Goal: Task Accomplishment & Management: Manage account settings

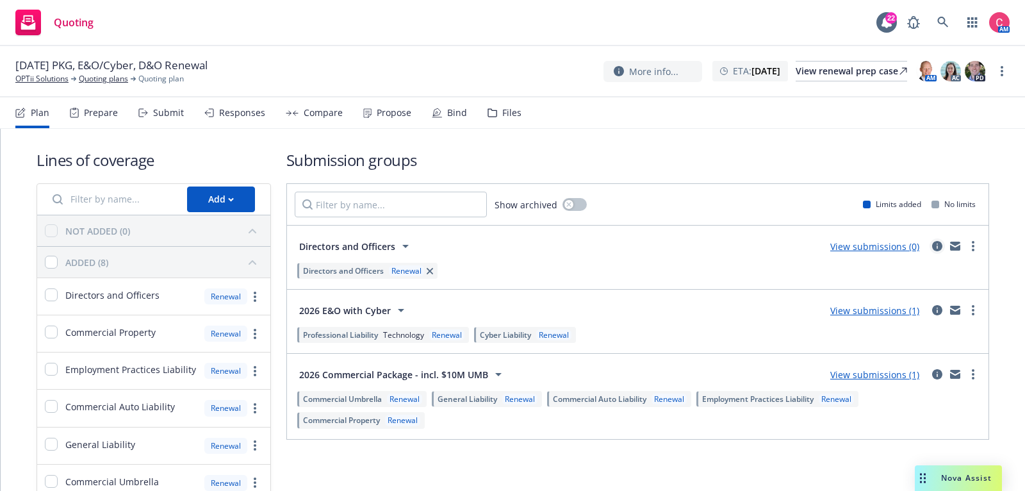
click at [943, 245] on link "circleInformation" at bounding box center [937, 245] width 15 height 15
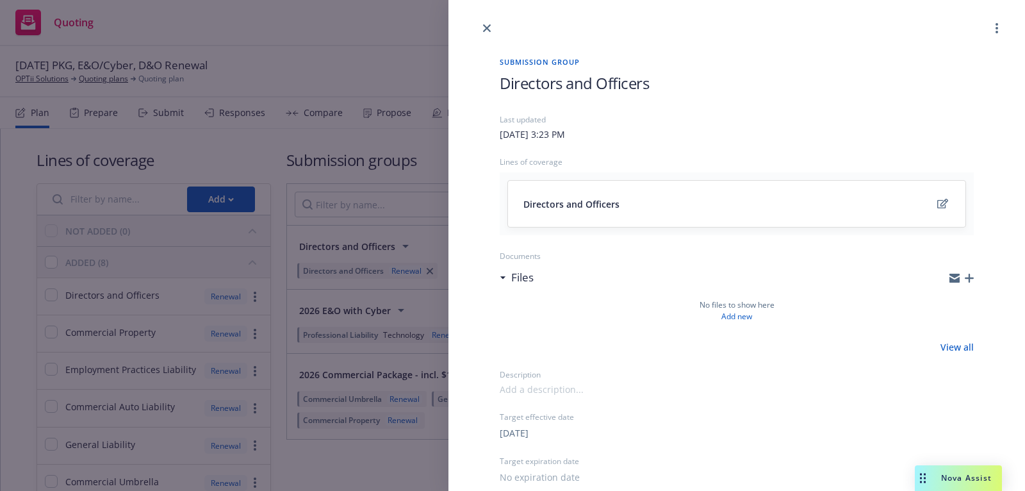
click at [975, 274] on div "Submission group Directors and Officers Last updated [DATE] 3:23 PM Lines of co…" at bounding box center [736, 371] width 515 height 671
click at [965, 275] on icon "button" at bounding box center [969, 278] width 9 height 9
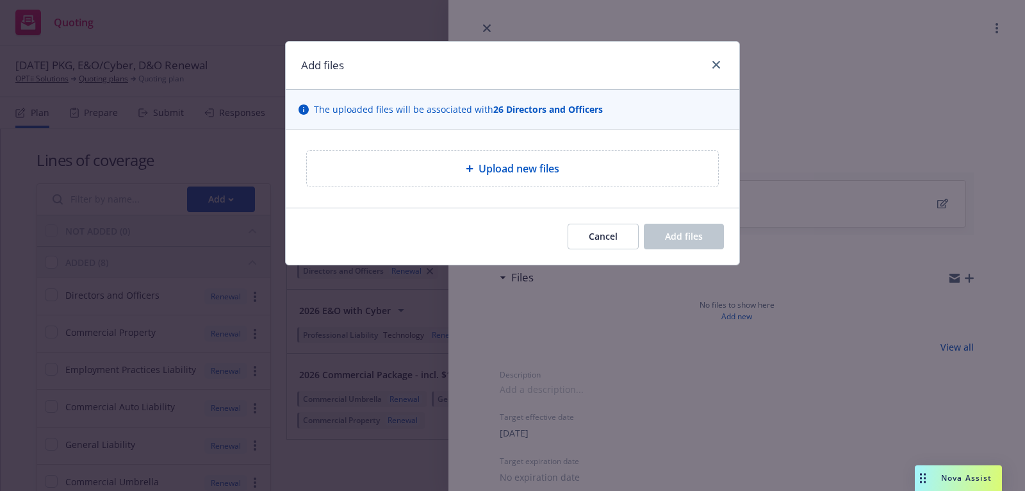
click at [623, 165] on div "Upload new files" at bounding box center [512, 168] width 391 height 15
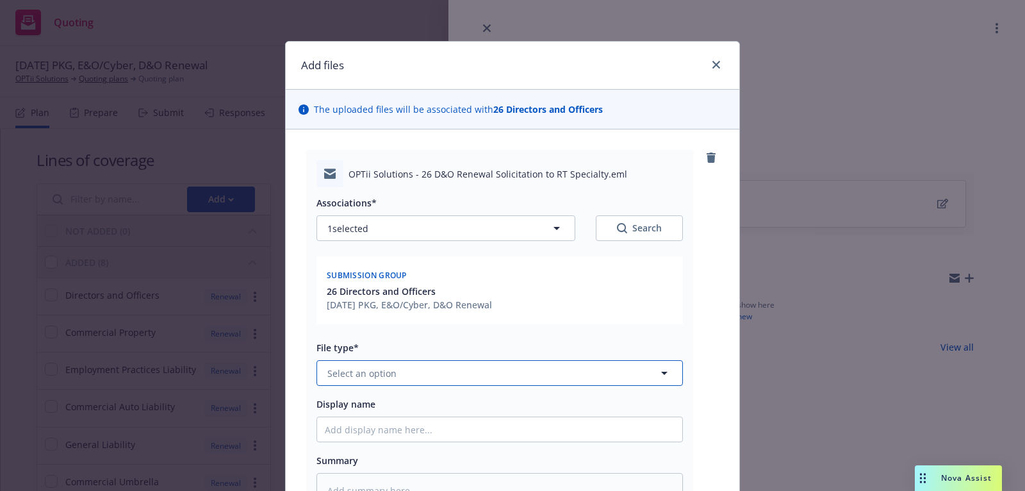
click at [583, 374] on button "Select an option" at bounding box center [500, 373] width 367 height 26
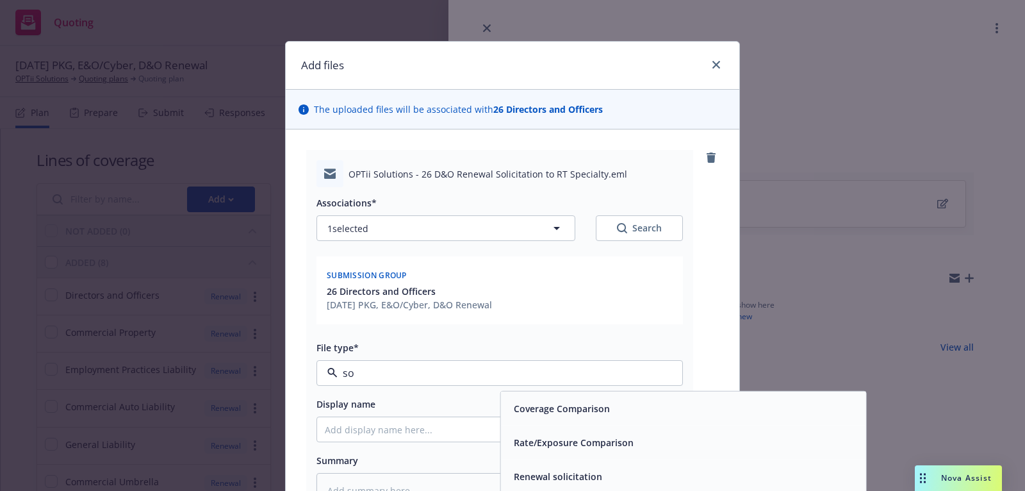
type input "sol"
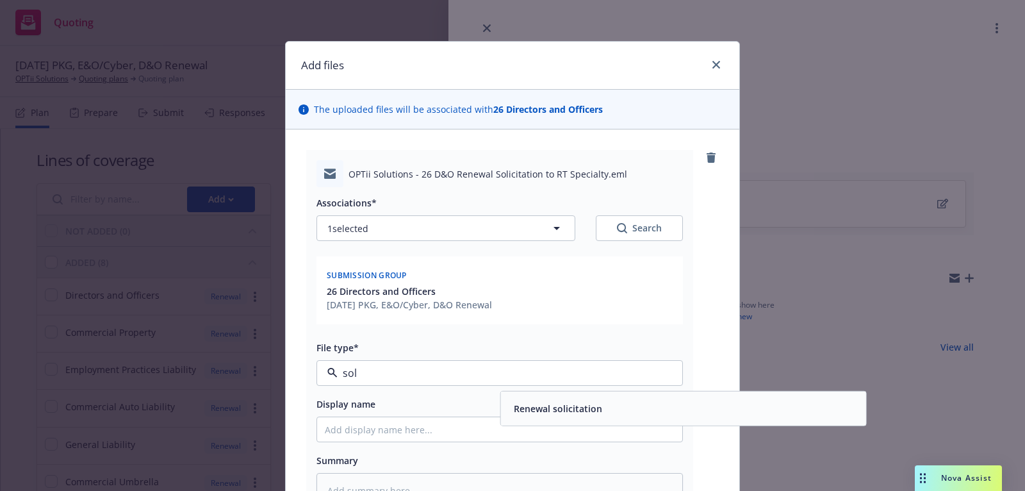
click at [634, 392] on div "Renewal solicitation" at bounding box center [683, 409] width 365 height 34
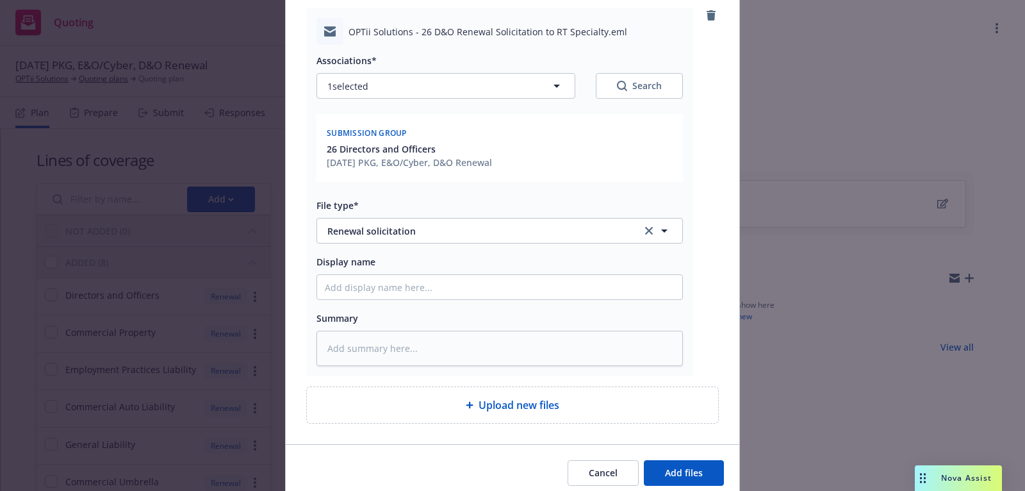
scroll to position [191, 0]
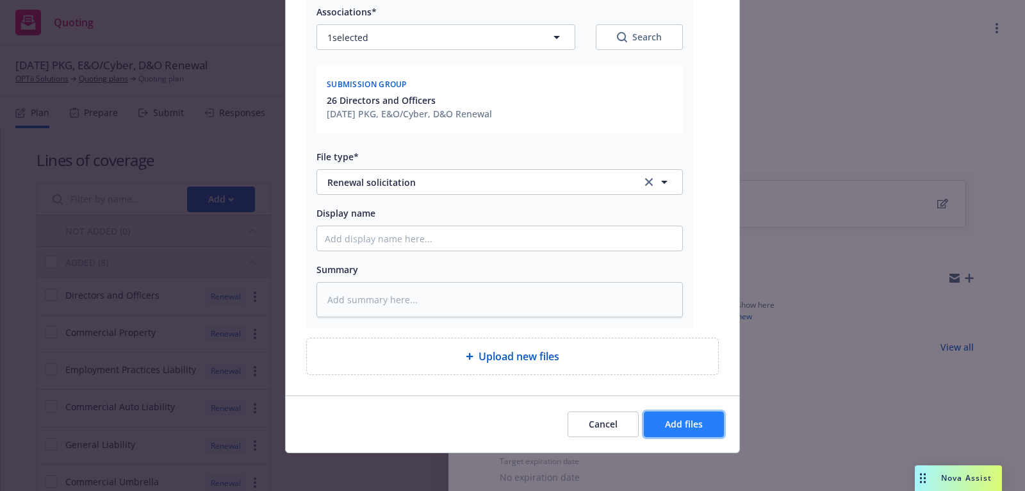
click at [661, 414] on button "Add files" at bounding box center [684, 424] width 80 height 26
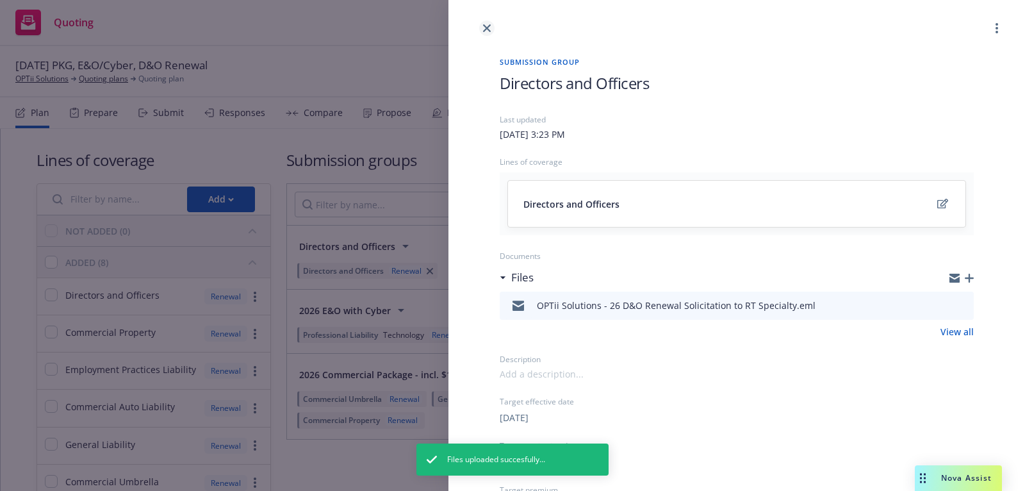
click at [489, 31] on icon "close" at bounding box center [487, 28] width 8 height 8
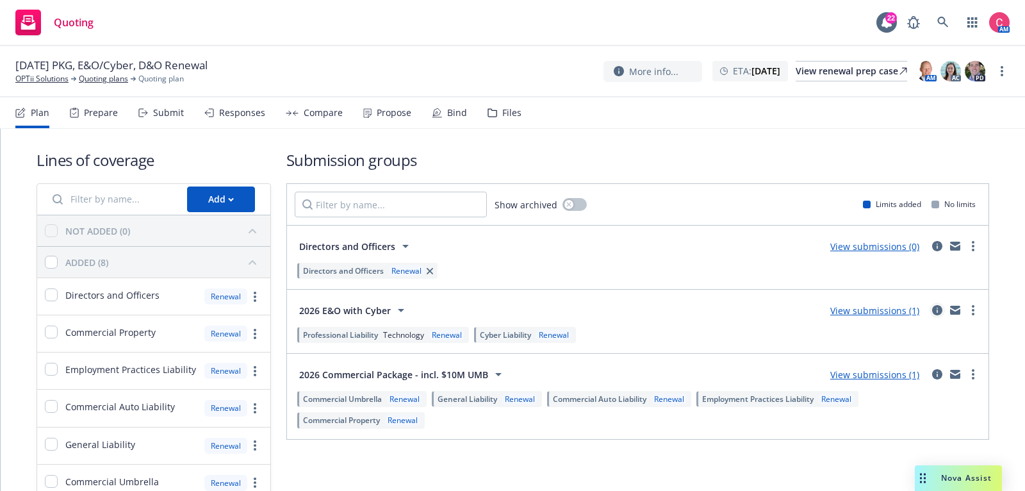
click at [940, 309] on icon "circleInformation" at bounding box center [938, 310] width 10 height 10
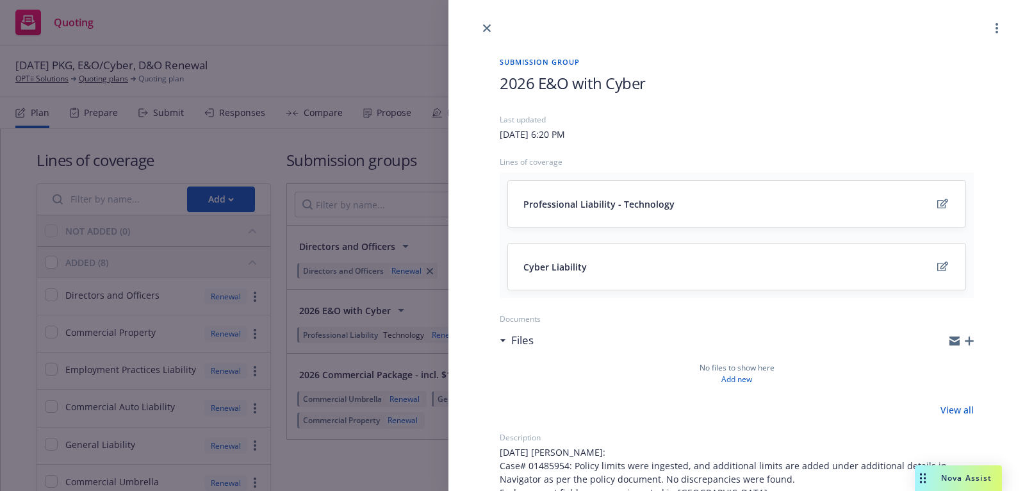
click at [974, 336] on icon "button" at bounding box center [969, 340] width 9 height 9
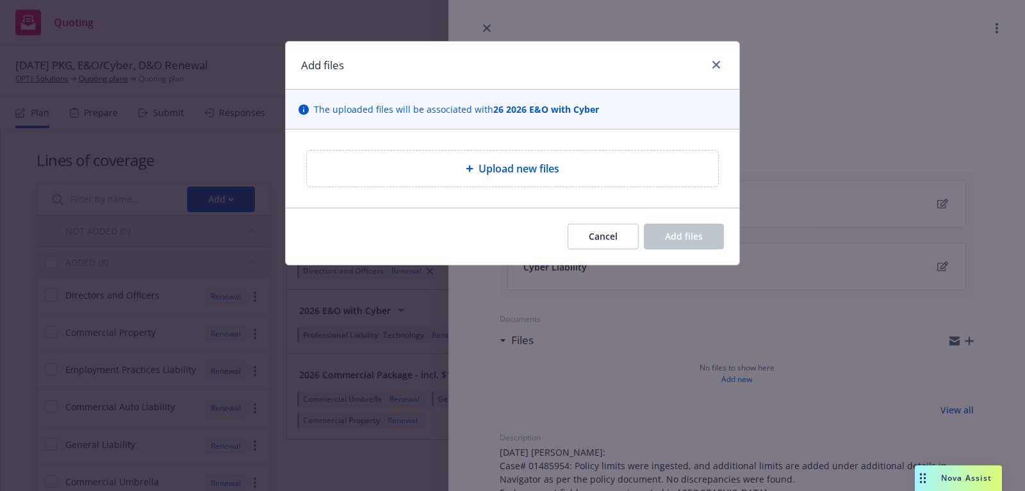
click at [517, 165] on span "Upload new files" at bounding box center [519, 168] width 81 height 15
type textarea "x"
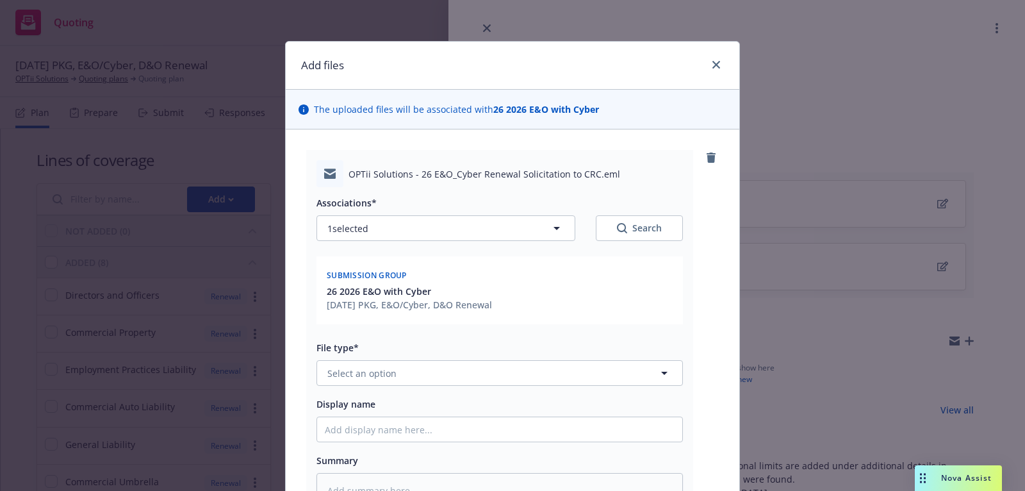
click at [520, 357] on div "File type* Select an option" at bounding box center [500, 363] width 367 height 46
click at [522, 367] on button "Select an option" at bounding box center [500, 373] width 367 height 26
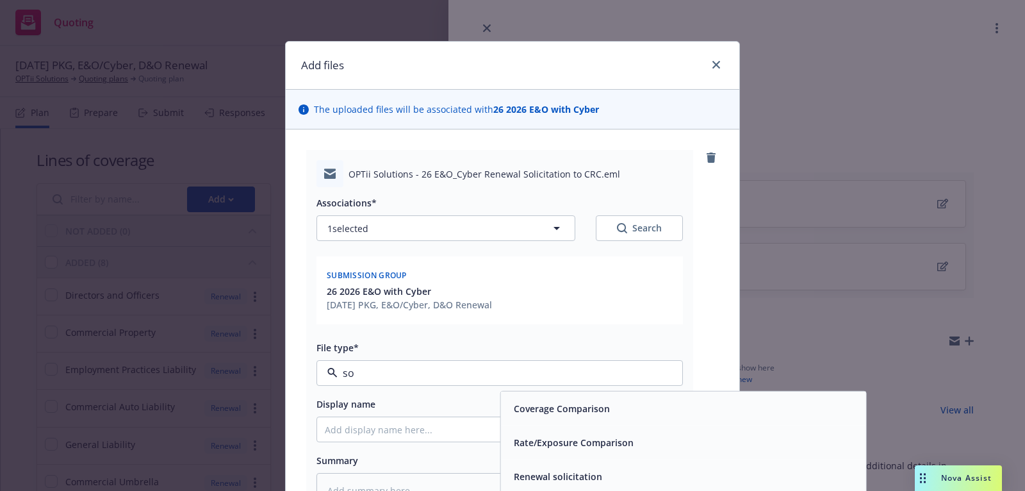
type input "sol"
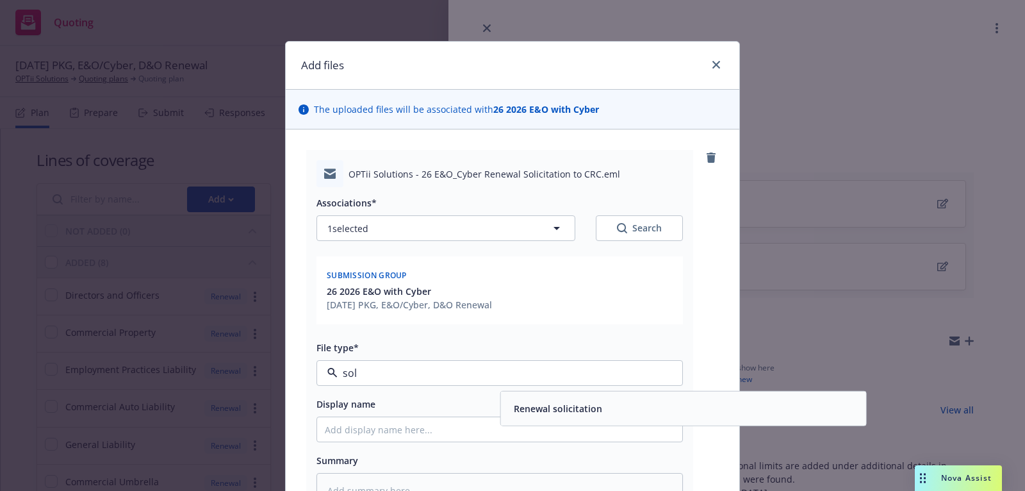
click at [531, 399] on div "Renewal solicitation" at bounding box center [557, 408] width 96 height 19
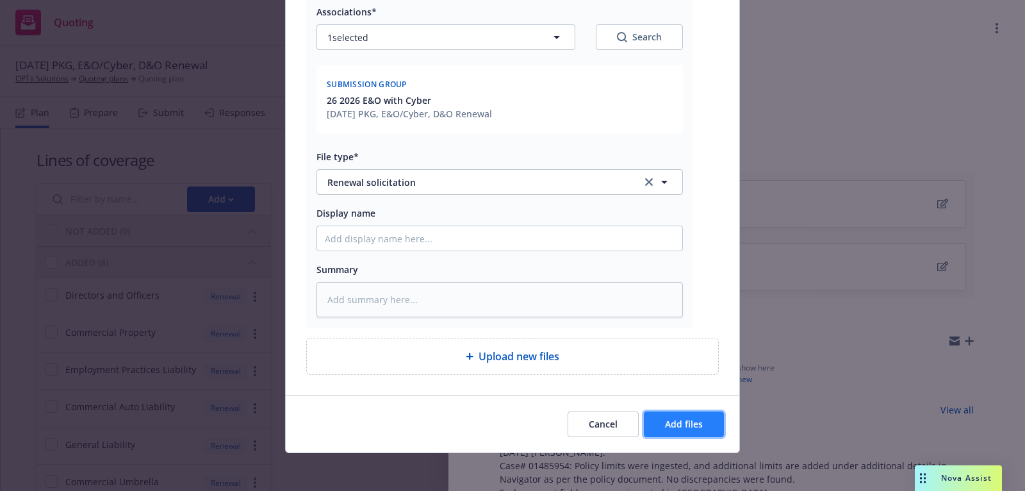
click at [708, 412] on button "Add files" at bounding box center [684, 424] width 80 height 26
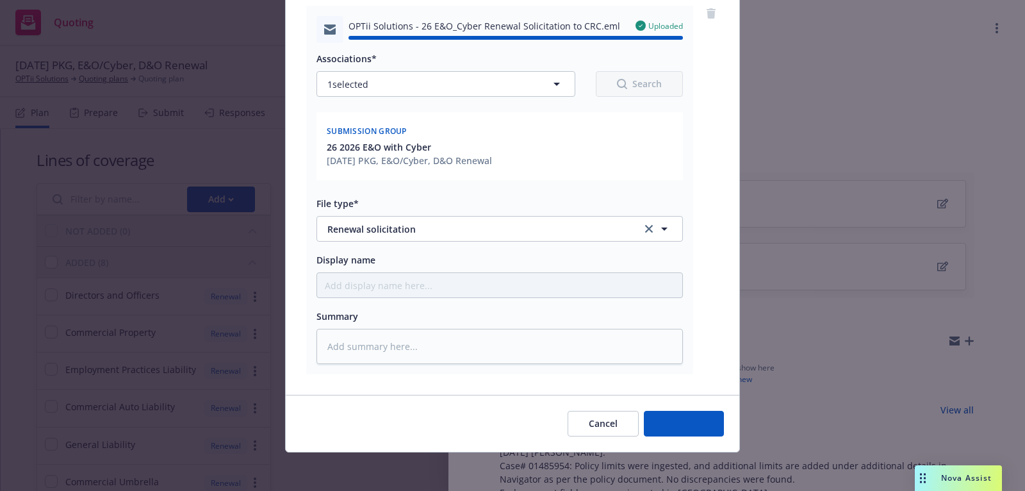
type textarea "x"
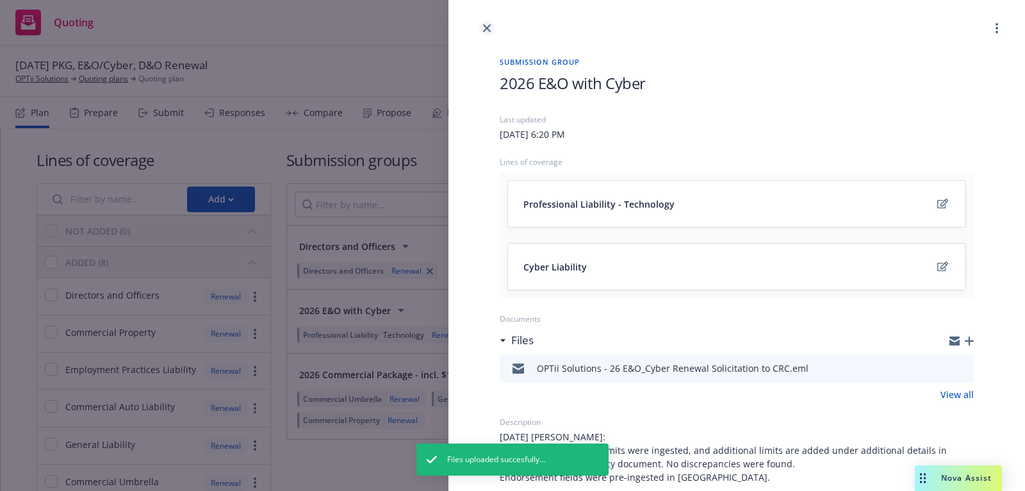
click at [486, 31] on icon "close" at bounding box center [487, 28] width 8 height 8
